Goal: Transaction & Acquisition: Register for event/course

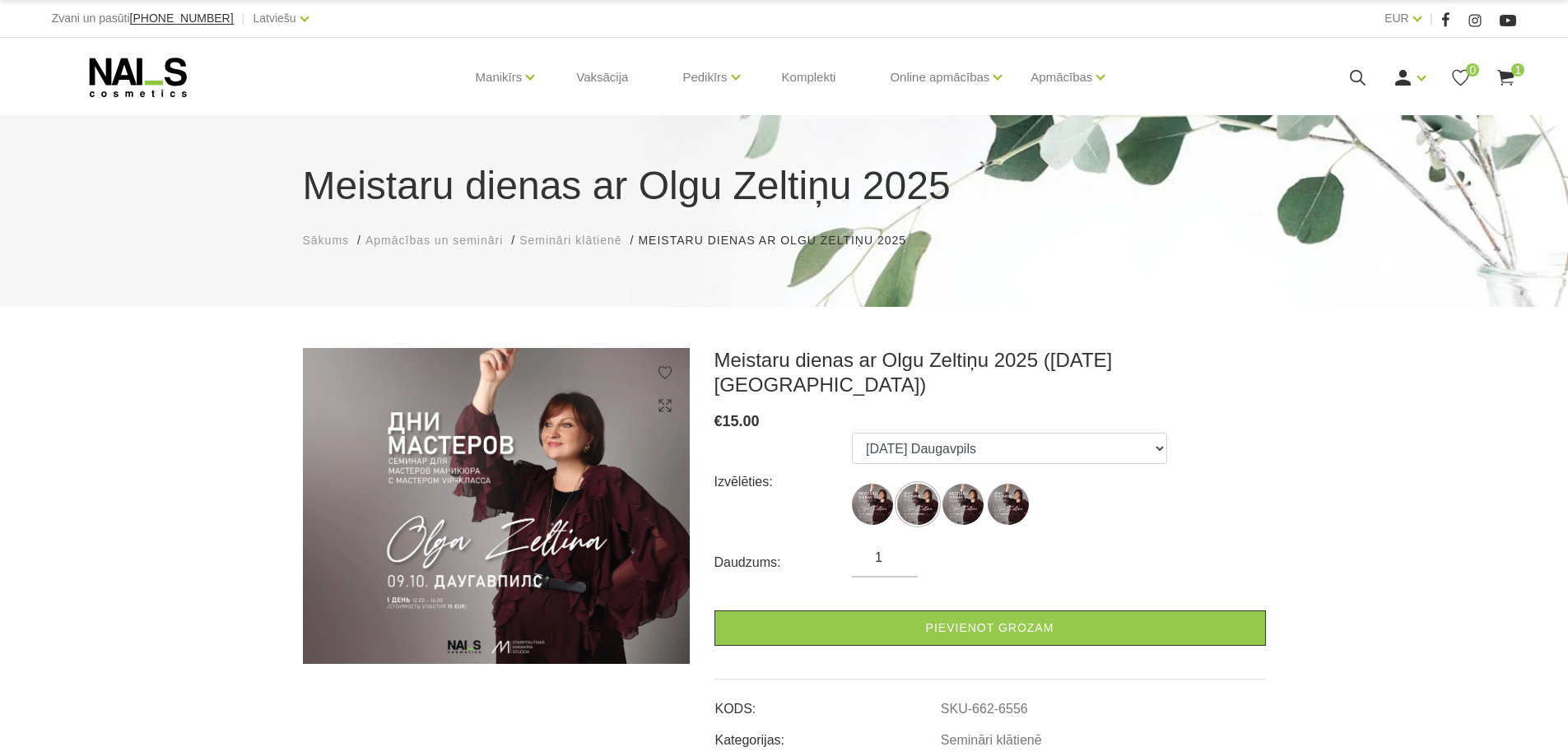
select select "6556"
click at [470, 552] on img at bounding box center [497, 505] width 387 height 316
click at [666, 404] on use at bounding box center [664, 405] width 12 height 12
click at [668, 401] on icon at bounding box center [665, 405] width 16 height 16
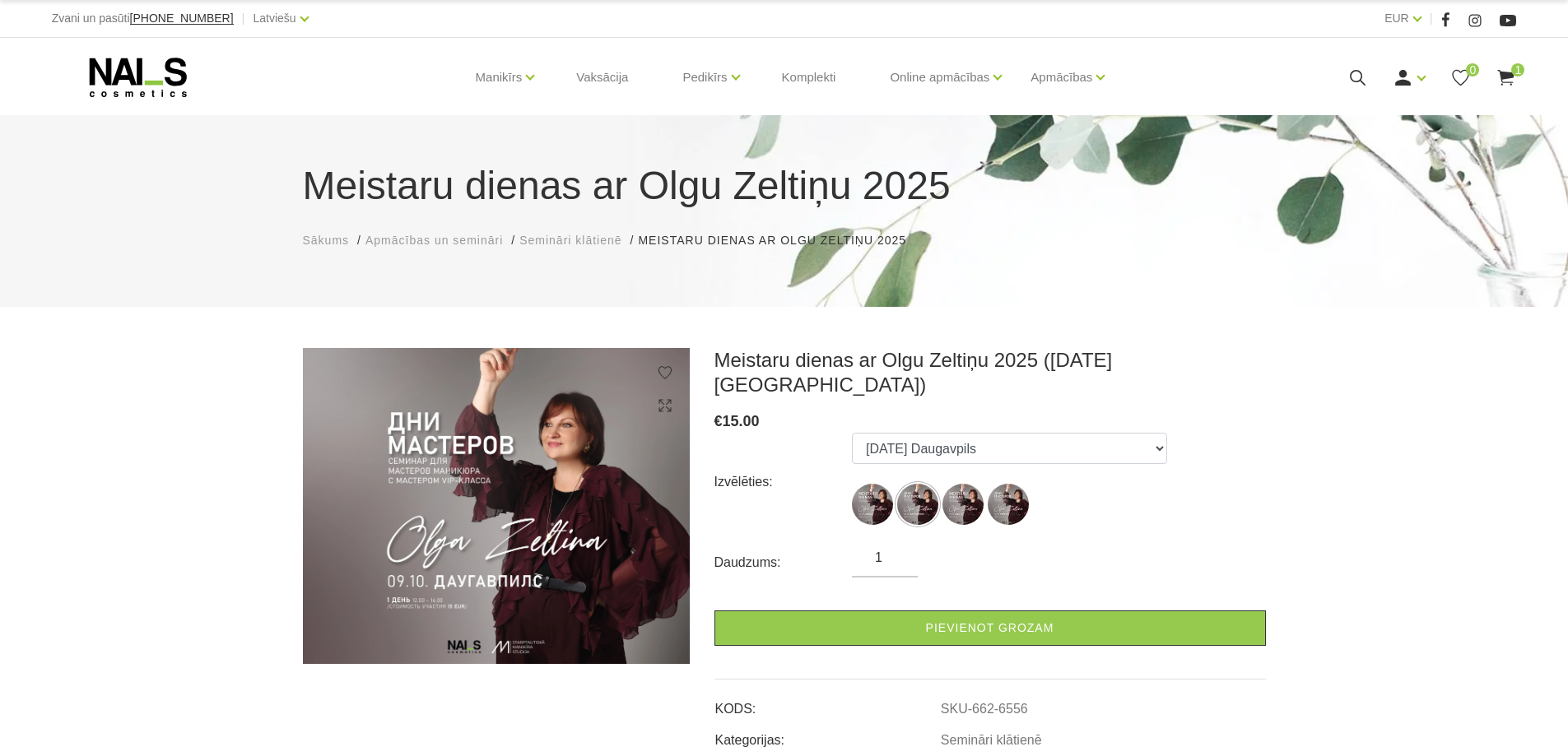
click at [671, 371] on icon at bounding box center [665, 372] width 16 height 16
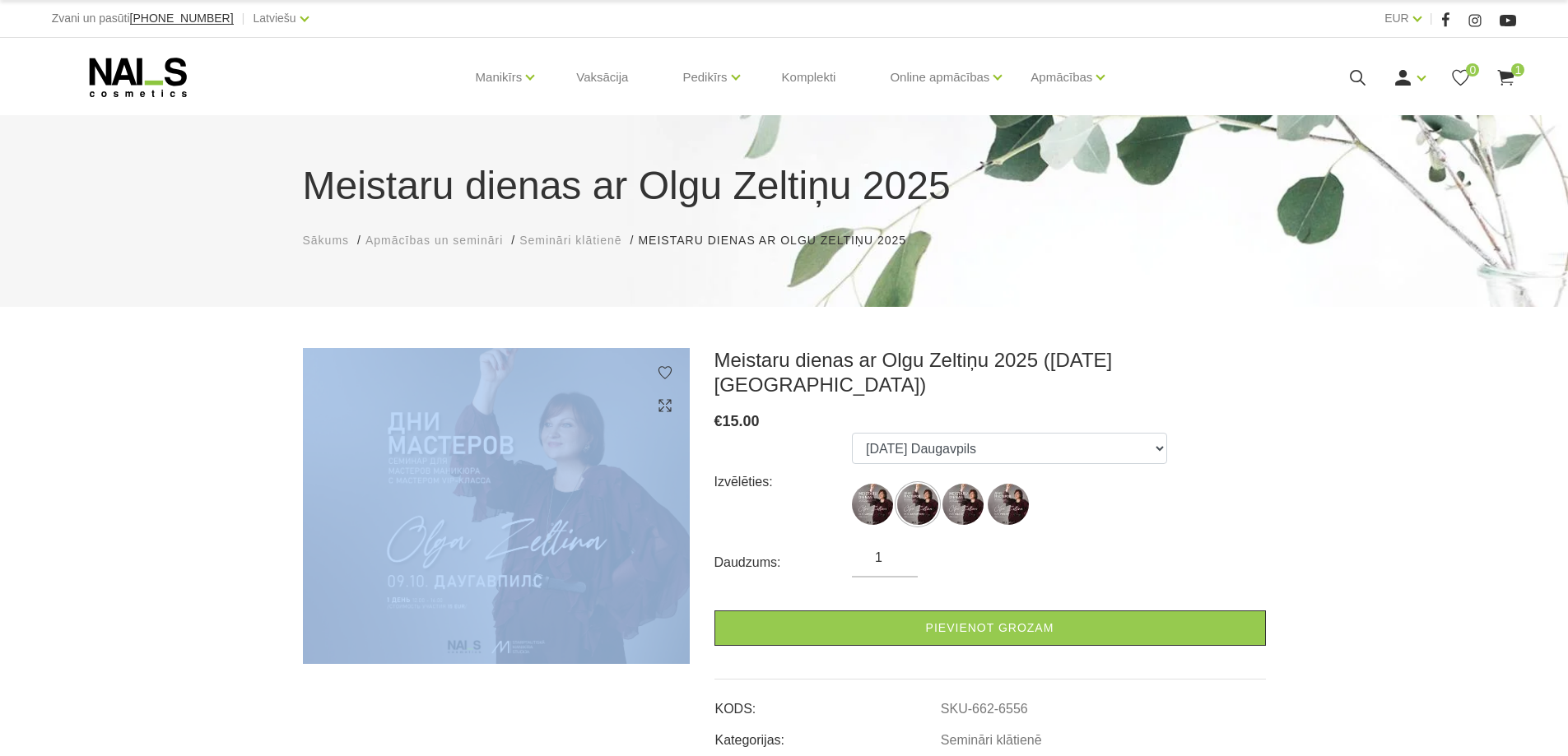
click at [671, 371] on icon at bounding box center [665, 372] width 16 height 16
click at [661, 408] on icon at bounding box center [665, 405] width 16 height 16
click at [599, 482] on img at bounding box center [497, 505] width 387 height 316
click at [700, 460] on div at bounding box center [497, 549] width 412 height 402
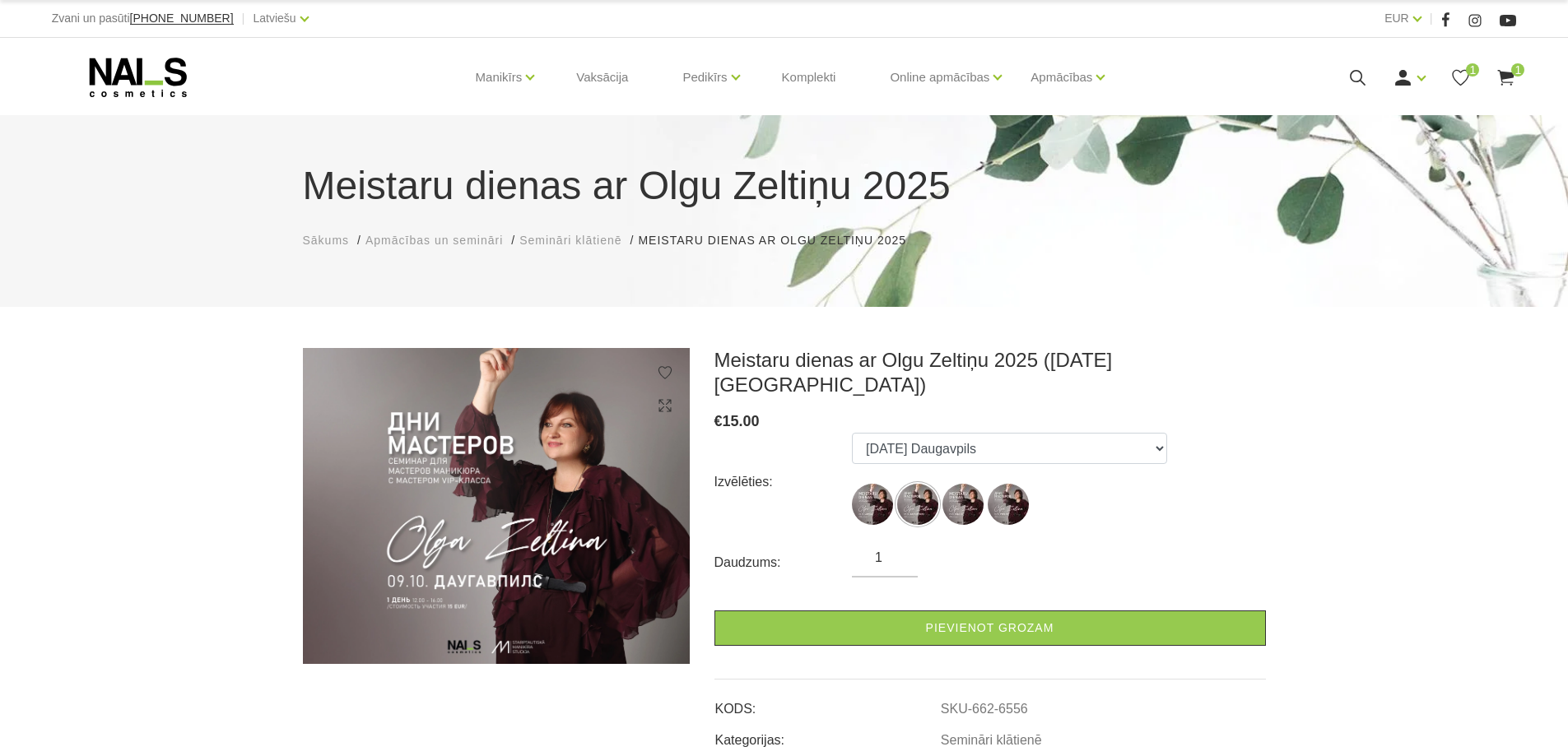
click at [664, 397] on div at bounding box center [665, 389] width 16 height 50
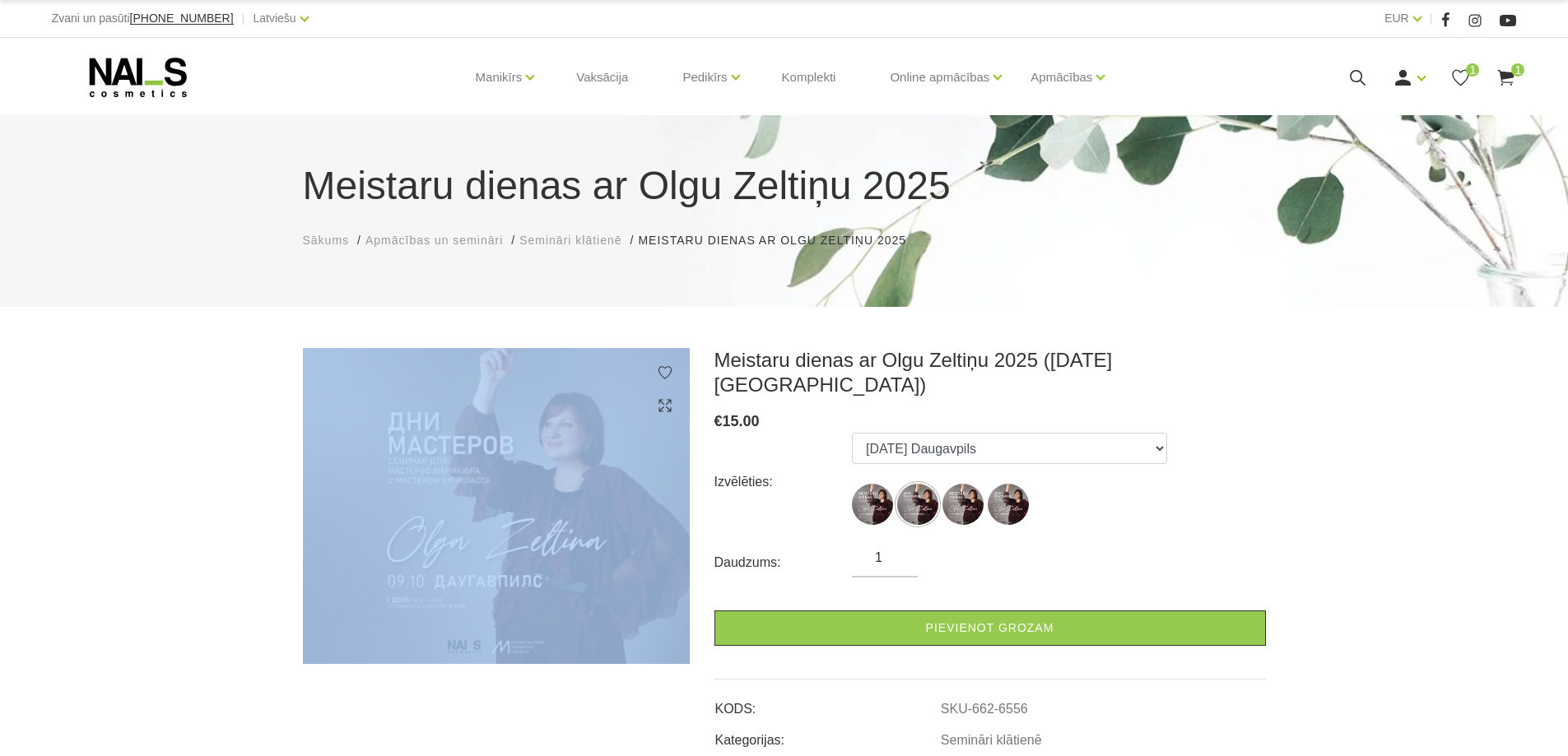
click at [664, 397] on div at bounding box center [665, 389] width 16 height 50
click at [662, 411] on icon at bounding box center [665, 405] width 16 height 16
click at [687, 422] on img at bounding box center [497, 505] width 387 height 316
click at [694, 431] on div at bounding box center [497, 549] width 412 height 402
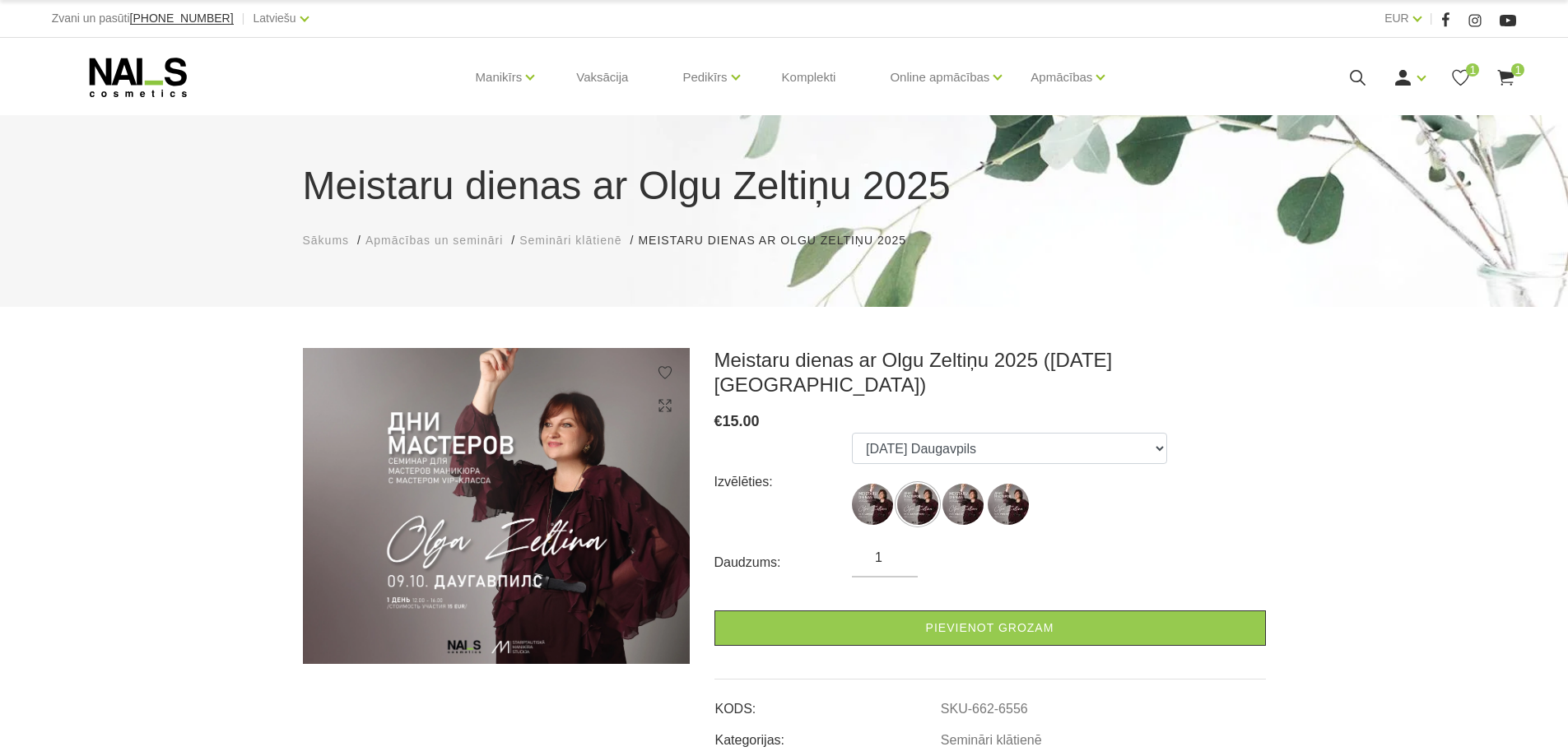
click at [1463, 75] on icon at bounding box center [1461, 78] width 21 height 21
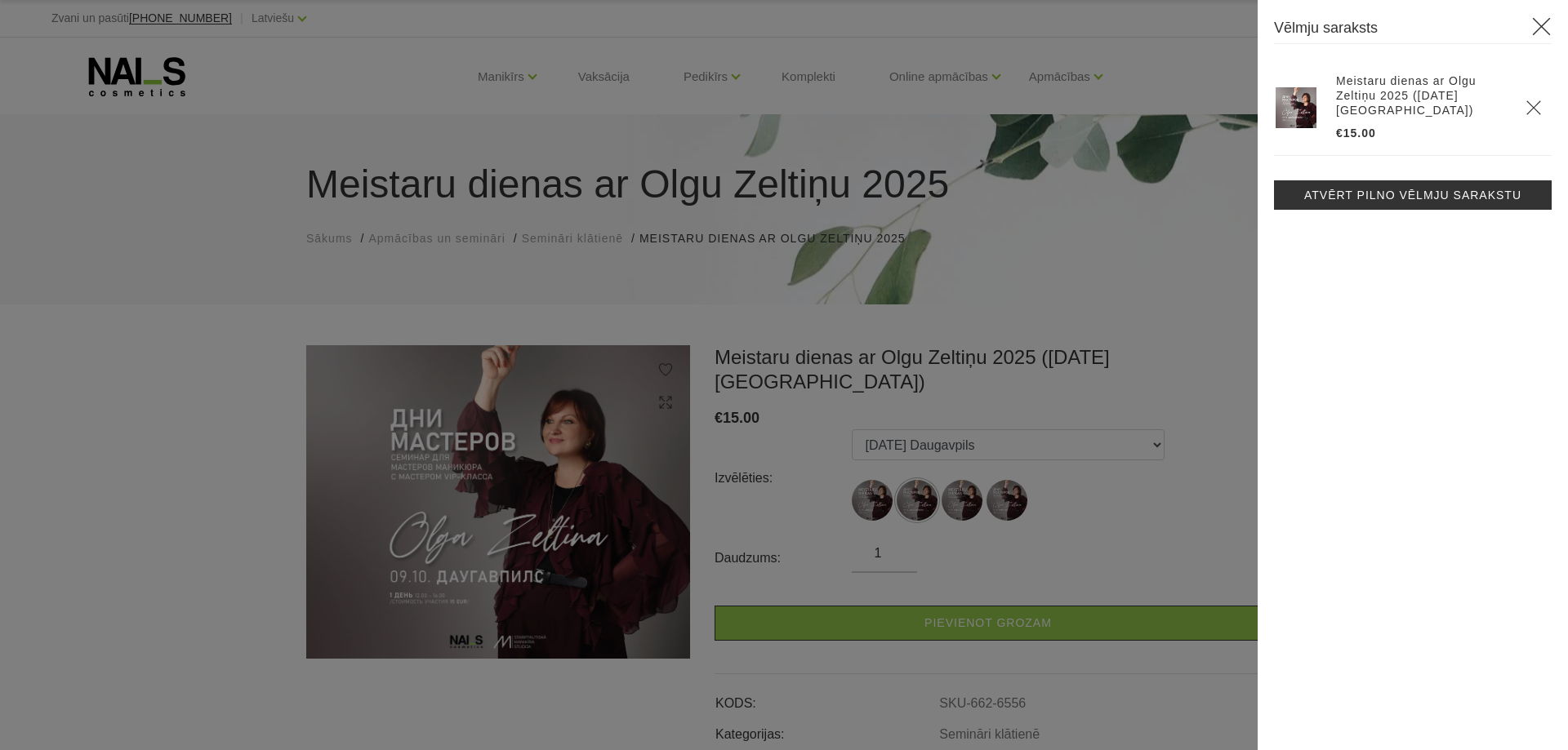
click at [1533, 113] on icon "Delete" at bounding box center [1533, 107] width 16 height 16
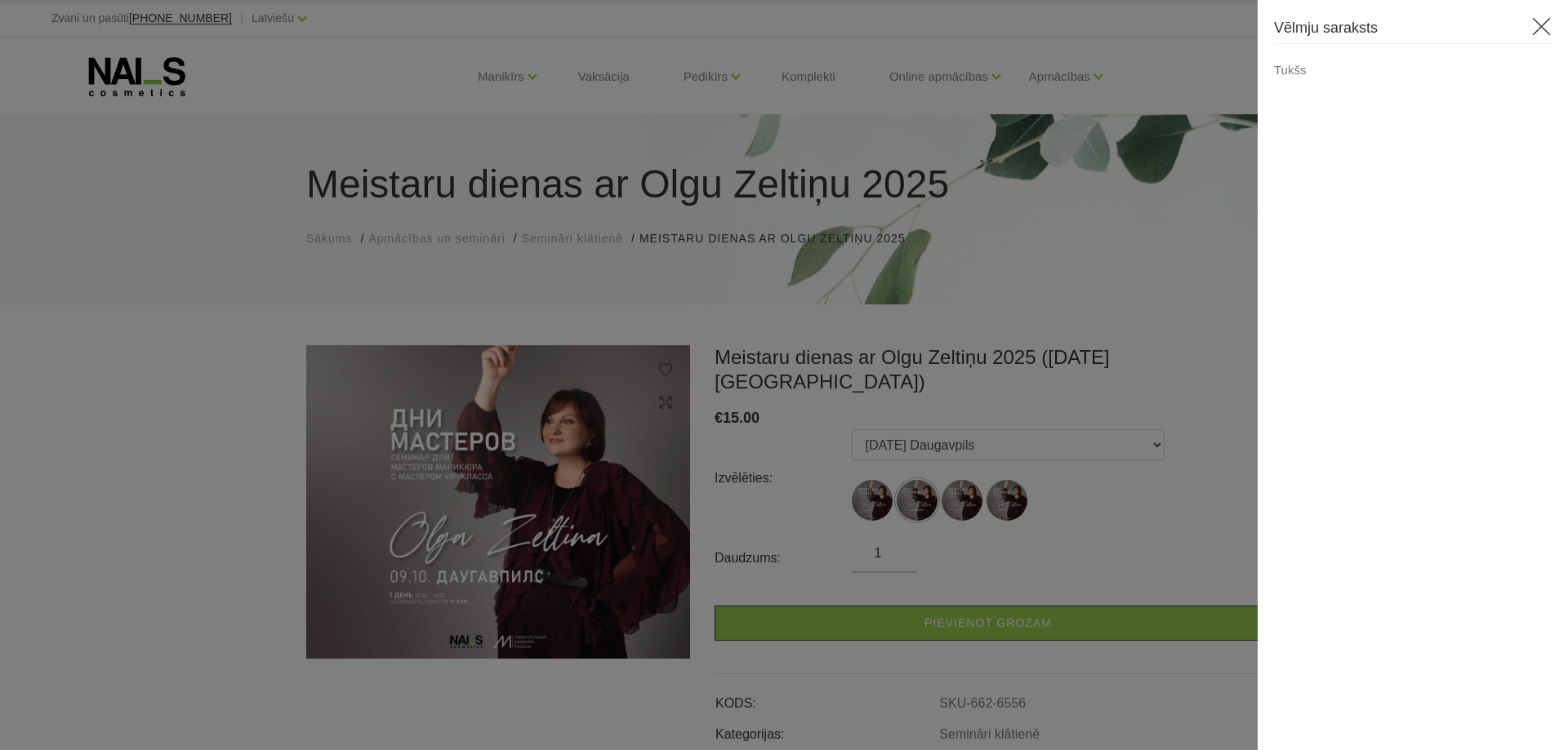
click at [242, 447] on div at bounding box center [784, 375] width 1568 height 750
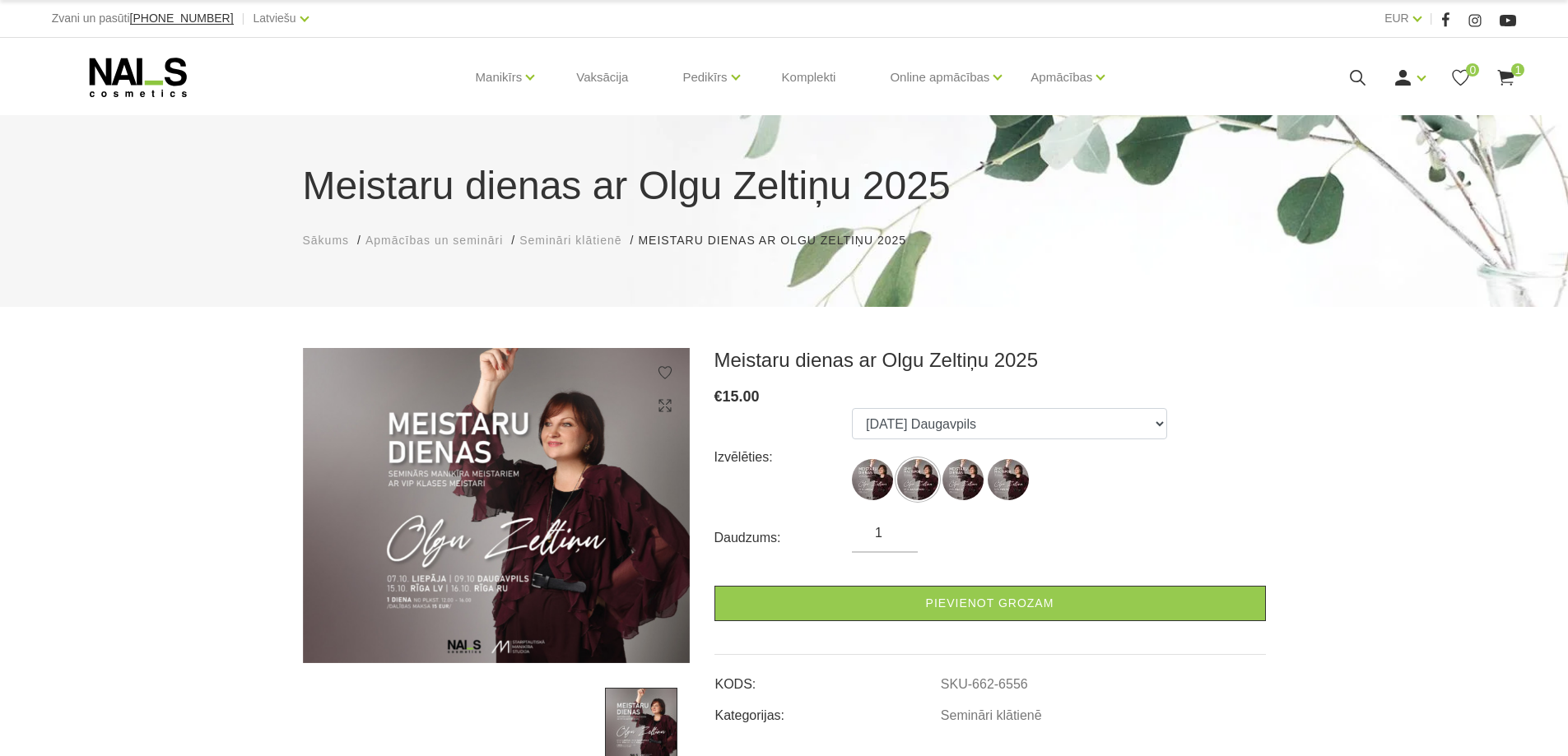
select select "6556"
